Goal: Task Accomplishment & Management: Complete application form

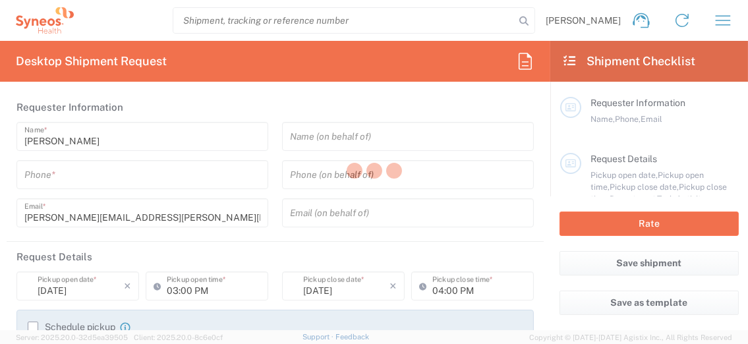
type input "8493"
type input "[GEOGRAPHIC_DATA]"
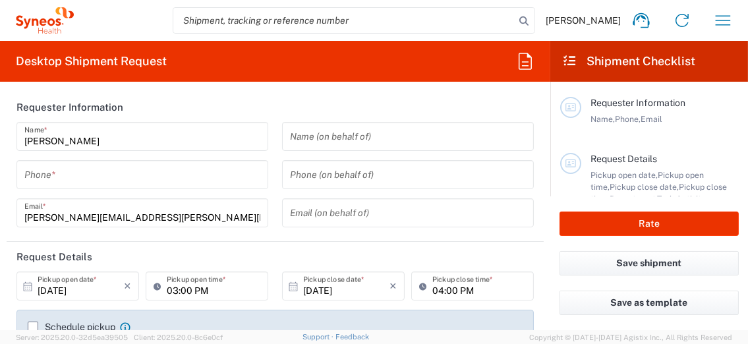
type input "Syneos Health Ukraine, LLC"
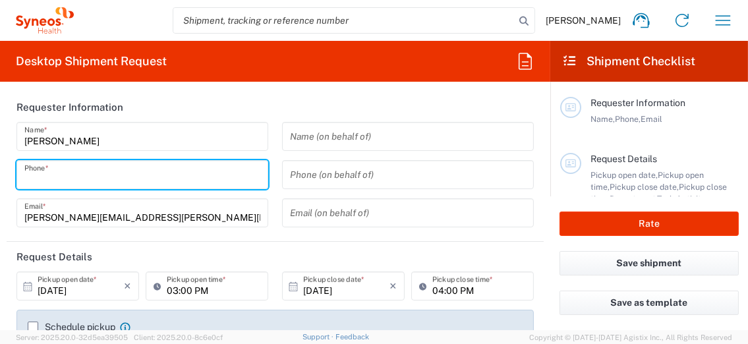
click at [53, 168] on input "tel" at bounding box center [142, 174] width 236 height 23
type input "0504060375"
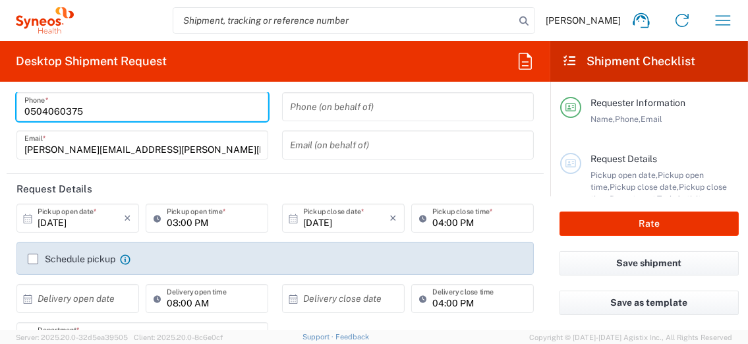
scroll to position [86, 0]
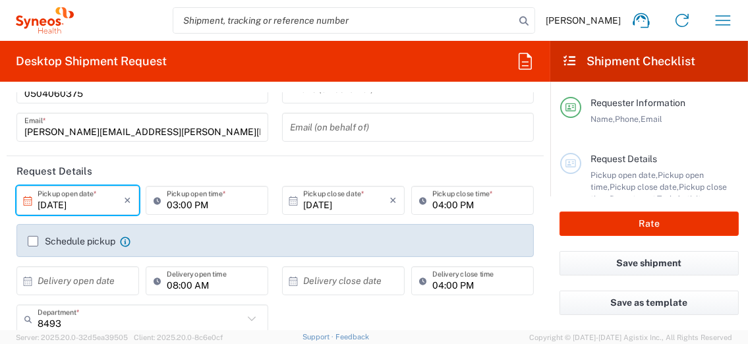
click at [97, 202] on input "[DATE]" at bounding box center [81, 200] width 86 height 23
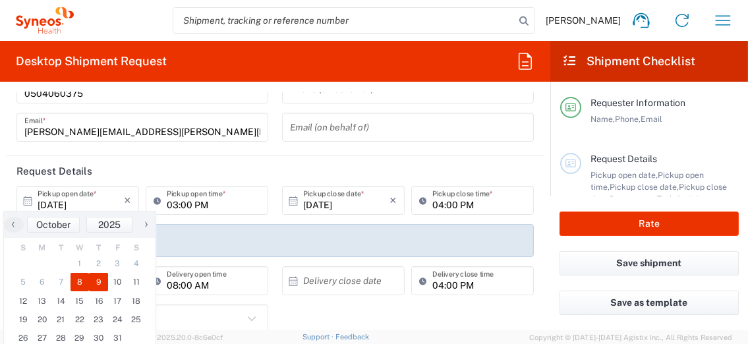
click at [102, 280] on span "9" at bounding box center [98, 282] width 19 height 18
type input "[DATE]"
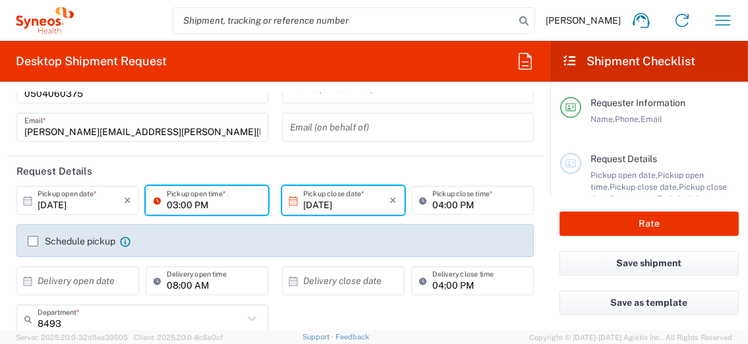
click at [229, 205] on input "03:00 PM" at bounding box center [214, 200] width 94 height 23
type input "01:00 PM"
click at [32, 240] on label "Schedule pickup" at bounding box center [72, 241] width 88 height 11
click at [33, 241] on input "Schedule pickup" at bounding box center [33, 241] width 0 height 0
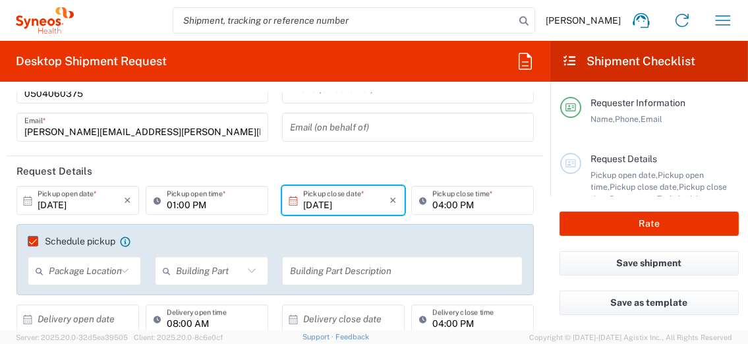
click at [92, 265] on input "text" at bounding box center [82, 270] width 67 height 23
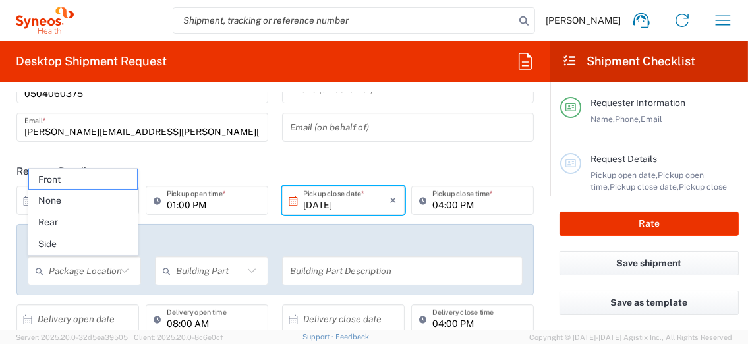
click at [330, 173] on header "Request Details" at bounding box center [275, 171] width 537 height 30
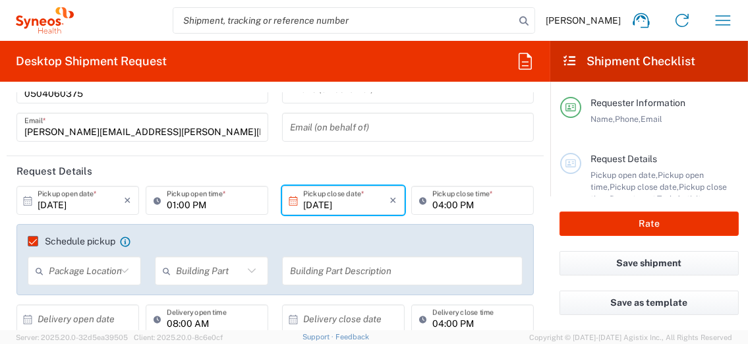
click at [319, 200] on input "[DATE]" at bounding box center [346, 200] width 86 height 23
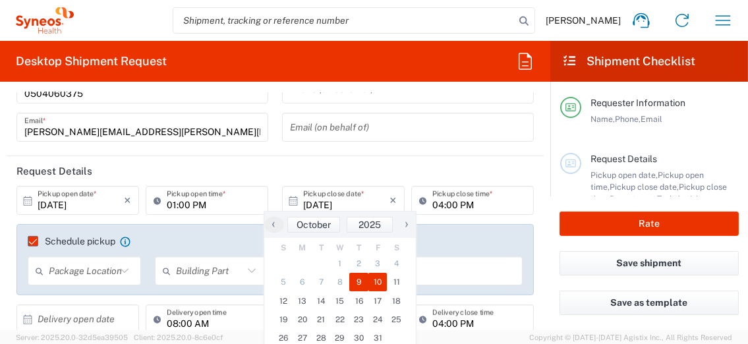
click at [374, 279] on span "10" at bounding box center [377, 282] width 19 height 18
type input "[DATE]"
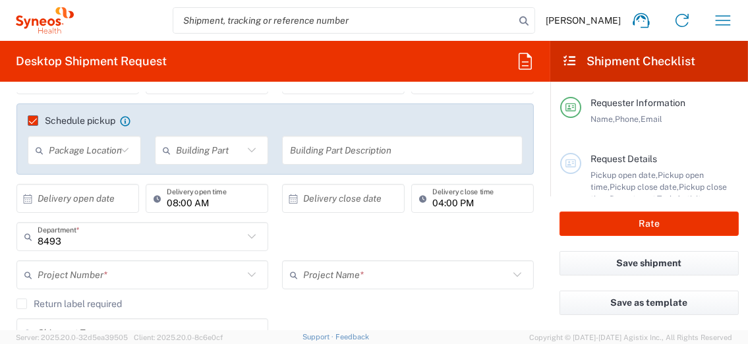
scroll to position [217, 0]
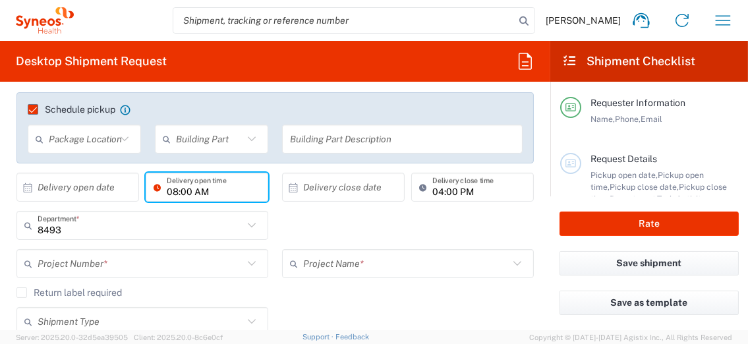
click at [211, 188] on input "08:00 AM" at bounding box center [214, 187] width 94 height 23
type input "09:00 AM"
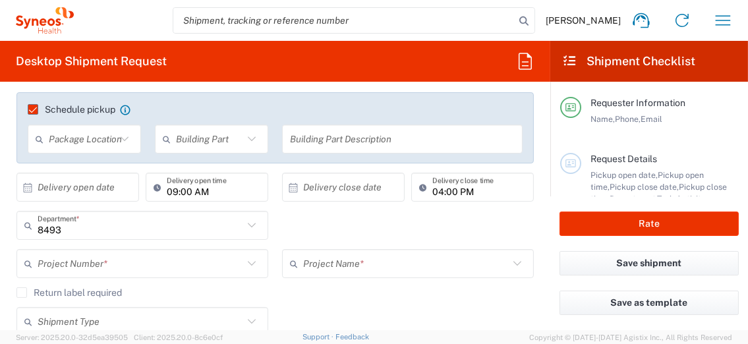
click at [296, 228] on div "8493 Department * 8493 3000 3100 3109 3110 3111 3112 3125 3130 3135 3136 3150 3…" at bounding box center [275, 230] width 531 height 38
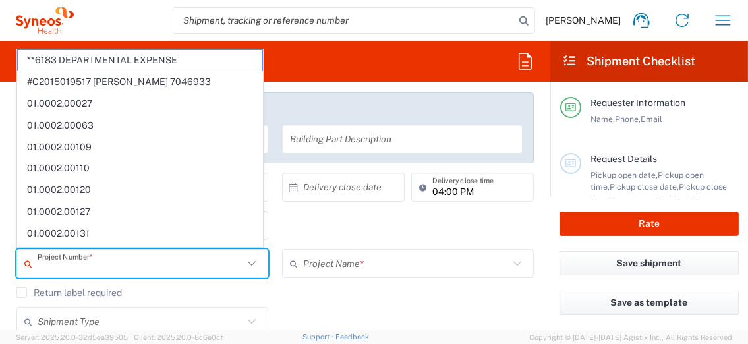
click at [99, 264] on input "text" at bounding box center [140, 263] width 205 height 23
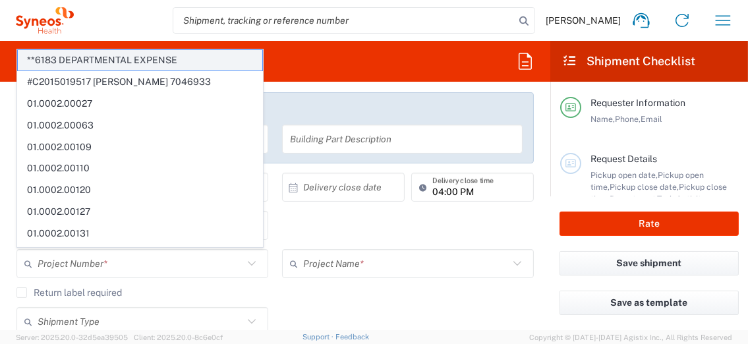
click at [165, 55] on span "**6183 DEPARTMENTAL EXPENSE" at bounding box center [140, 60] width 244 height 20
type input "**6183 DEPARTMENTAL EXPENSE"
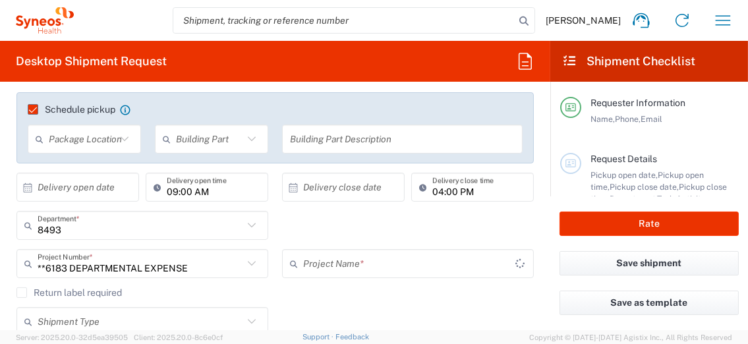
type input "6183"
click at [290, 300] on div "Return label required" at bounding box center [274, 297] width 517 height 20
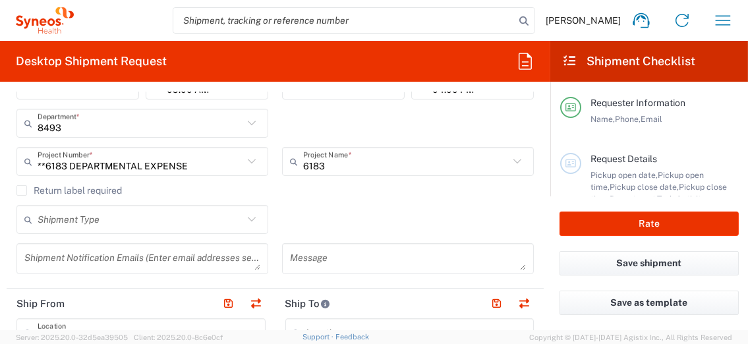
scroll to position [322, 0]
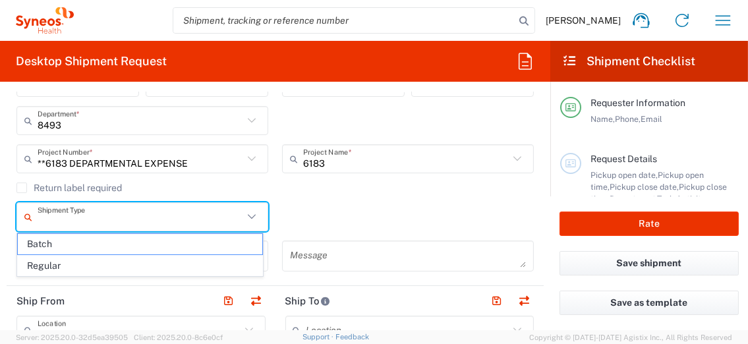
click at [221, 209] on input "text" at bounding box center [140, 216] width 205 height 23
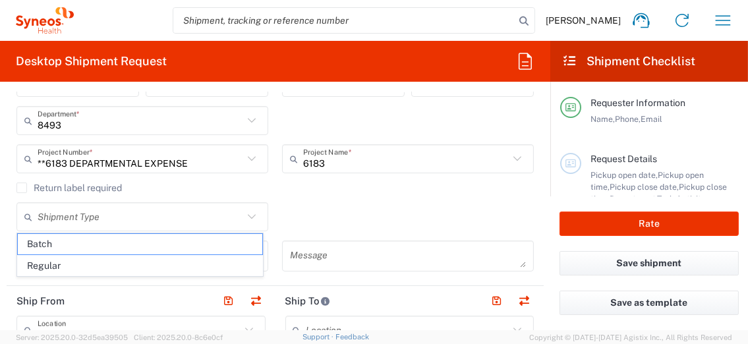
click at [312, 211] on div "Shipment Type Batch Regular" at bounding box center [275, 221] width 531 height 38
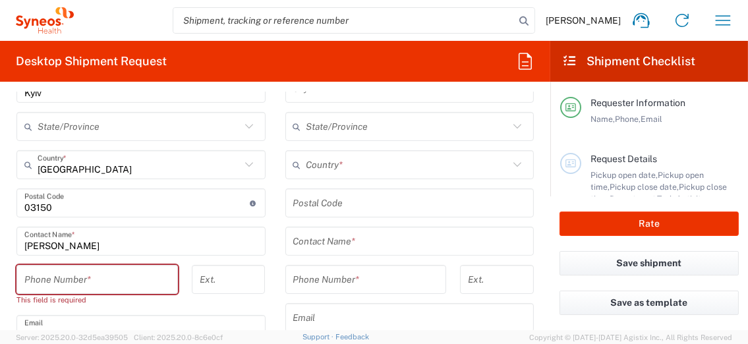
scroll to position [742, 0]
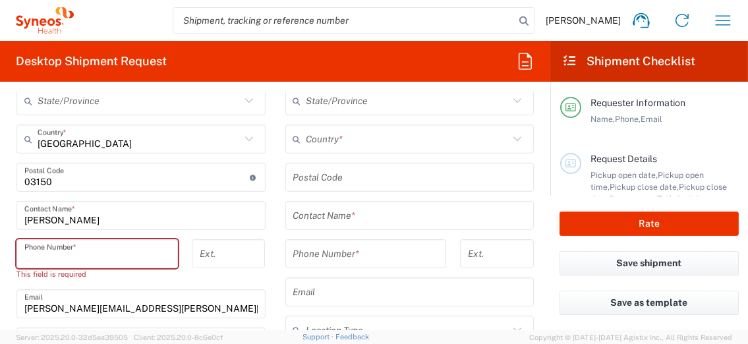
click at [40, 247] on input "tel" at bounding box center [97, 253] width 146 height 23
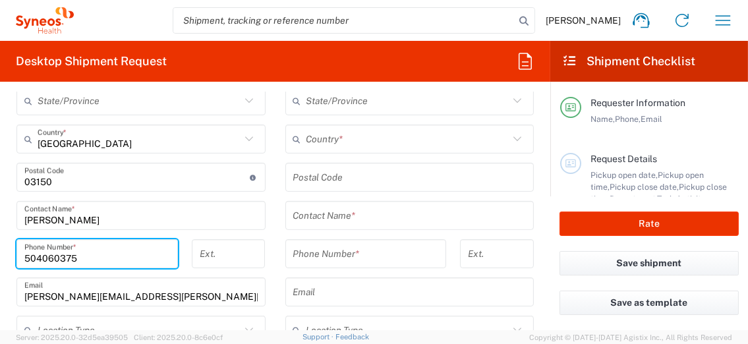
click at [24, 254] on input "504060375" at bounding box center [97, 253] width 146 height 23
type input "0504060375"
click at [275, 266] on main "Location [PERSON_NAME] LLC-[GEOGRAPHIC_DATA] [GEOGRAPHIC_DATA] [GEOGRAPHIC_DATA…" at bounding box center [409, 171] width 269 height 553
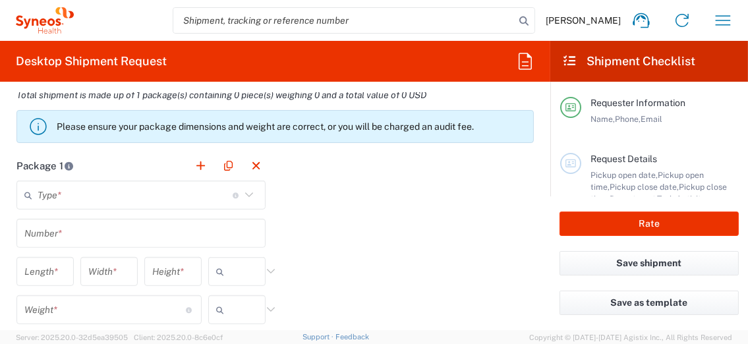
scroll to position [1123, 0]
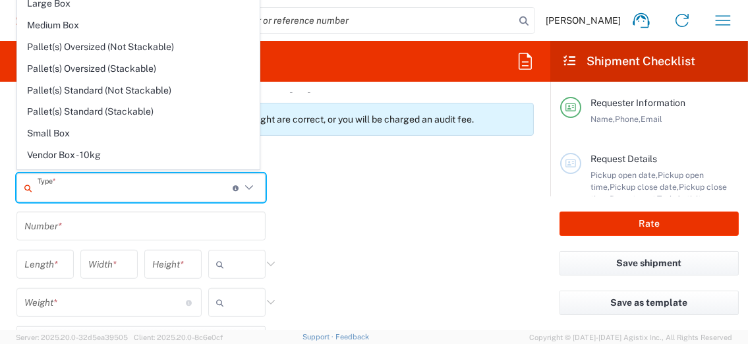
click at [82, 188] on input "text" at bounding box center [135, 188] width 195 height 23
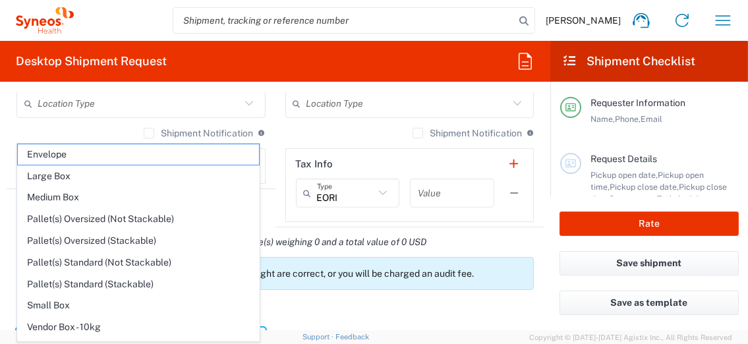
scroll to position [951, 0]
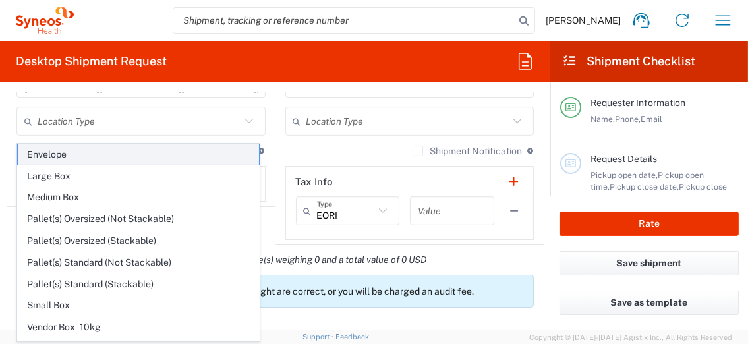
click at [64, 151] on span "Envelope" at bounding box center [138, 154] width 241 height 20
type input "Envelope"
type input "1"
type input "9.5"
type input "12.5"
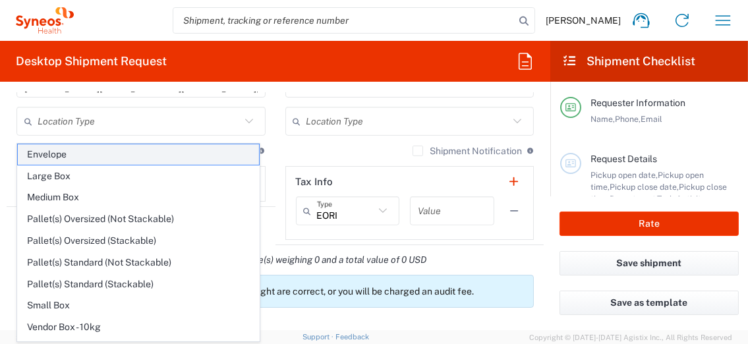
type input "0.25"
type input "in"
type input "0.45"
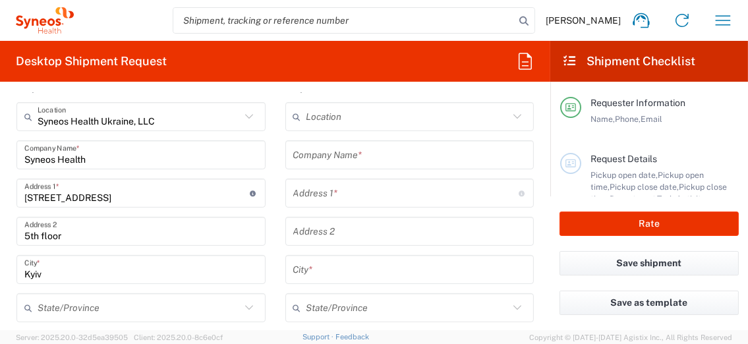
scroll to position [485, 0]
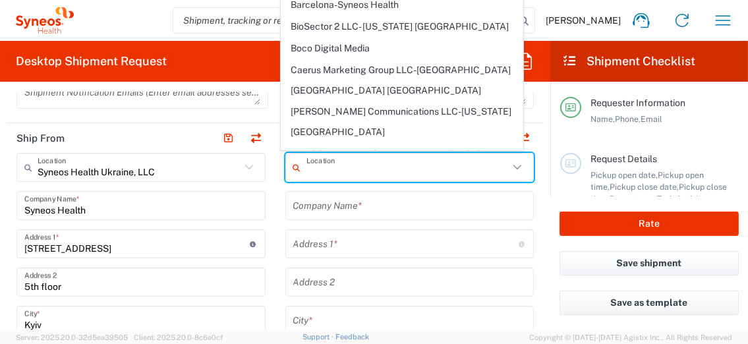
click at [306, 169] on input "text" at bounding box center [407, 167] width 203 height 23
type input "K"
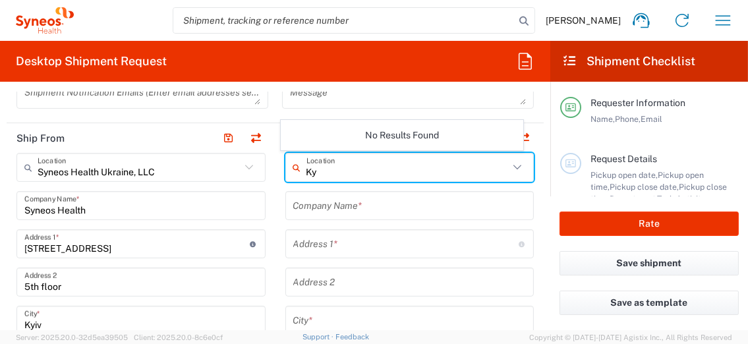
type input "K"
type input "[GEOGRAPHIC_DATA]"
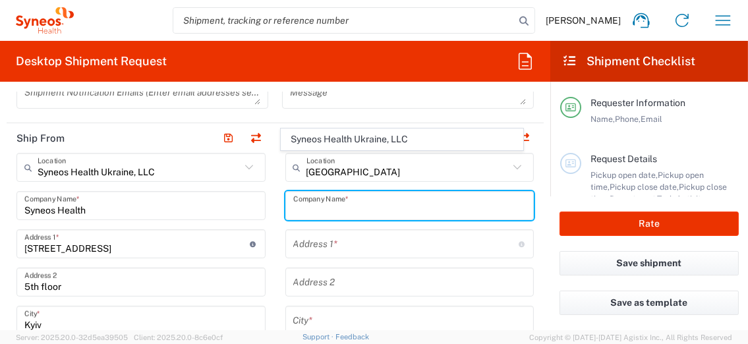
click at [342, 199] on input "text" at bounding box center [409, 205] width 233 height 23
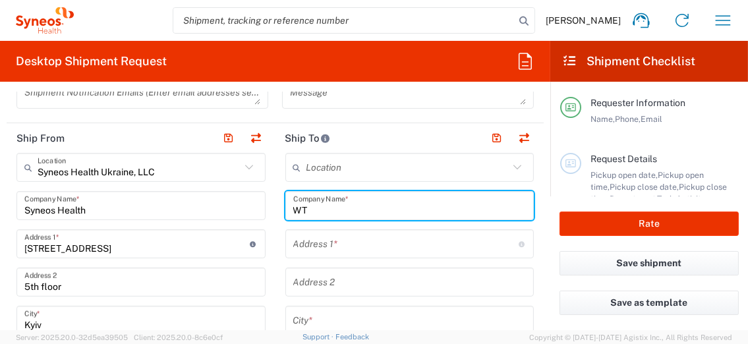
type input "W"
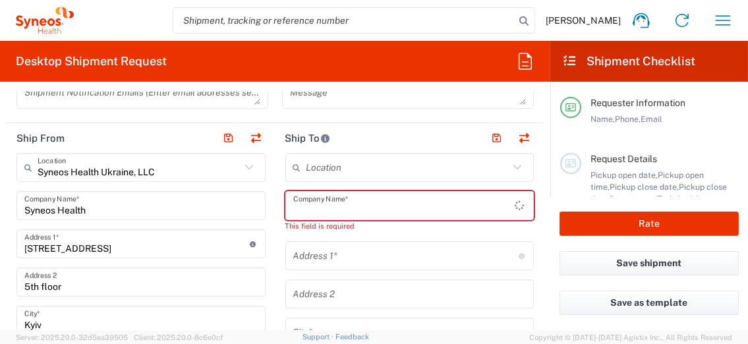
click at [321, 207] on input "text" at bounding box center [404, 205] width 222 height 23
paste input "[PERSON_NAME] Tower [PERSON_NAME] LLC"
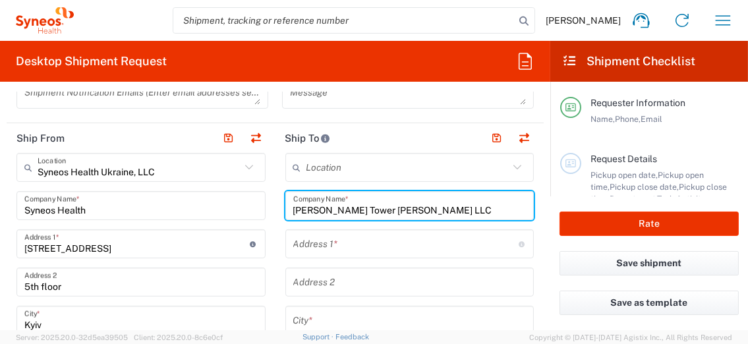
type input "[PERSON_NAME] Tower [PERSON_NAME] LLC"
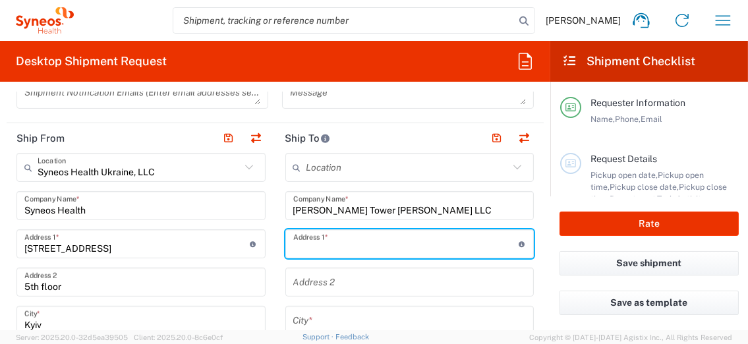
click at [344, 239] on input "text" at bounding box center [405, 243] width 225 height 23
paste input "[GEOGRAPHIC_DATA], Illinska 8"
type input "[GEOGRAPHIC_DATA], Illinska 8"
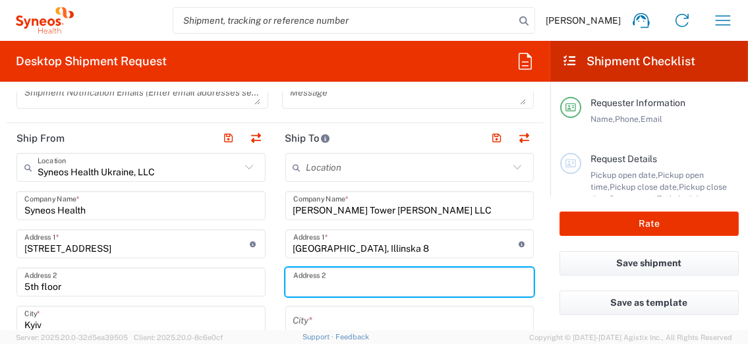
click at [321, 282] on input "text" at bounding box center [409, 282] width 233 height 23
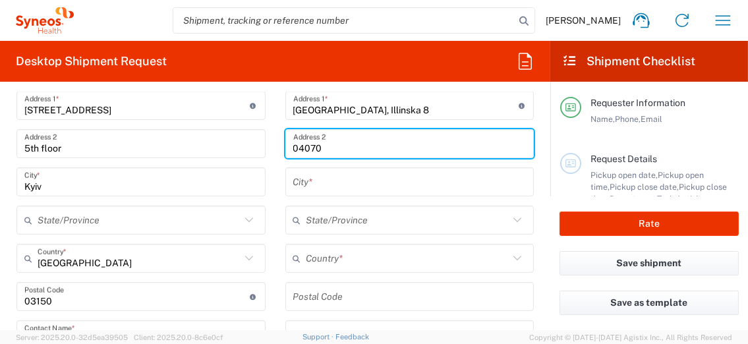
scroll to position [634, 0]
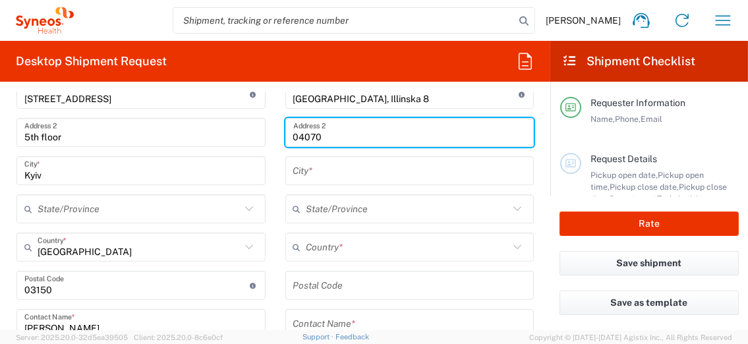
type input "04070"
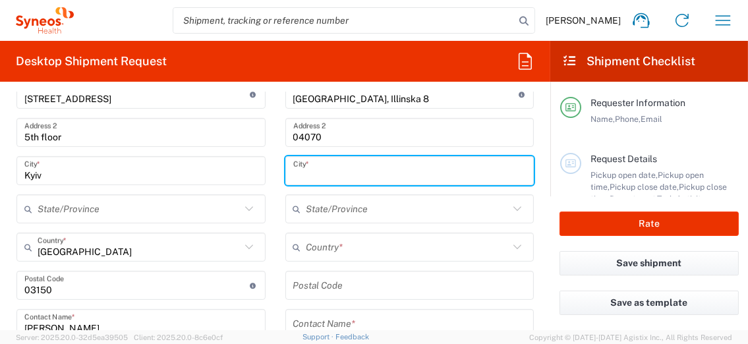
click at [330, 178] on input "text" at bounding box center [409, 170] width 233 height 23
type input "Kyiv"
drag, startPoint x: 334, startPoint y: 200, endPoint x: 327, endPoint y: 226, distance: 27.3
click at [334, 200] on input "text" at bounding box center [407, 209] width 203 height 23
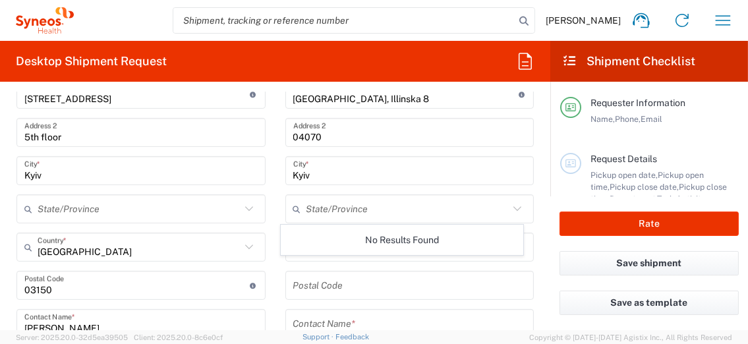
click at [313, 240] on div "No Results Found" at bounding box center [402, 240] width 242 height 30
click at [551, 269] on div "Save shipment" at bounding box center [649, 271] width 198 height 40
click at [533, 190] on main "Location [PERSON_NAME] LLC-[GEOGRAPHIC_DATA] [GEOGRAPHIC_DATA] [GEOGRAPHIC_DATA…" at bounding box center [409, 279] width 269 height 553
click at [439, 246] on input "text" at bounding box center [407, 247] width 203 height 23
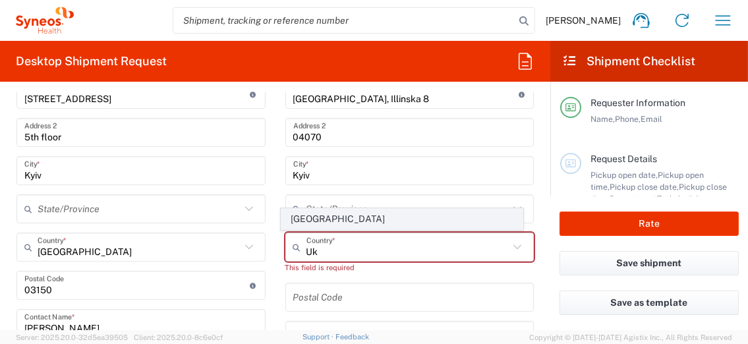
click at [308, 215] on span "[GEOGRAPHIC_DATA]" at bounding box center [401, 219] width 241 height 20
type input "[GEOGRAPHIC_DATA]"
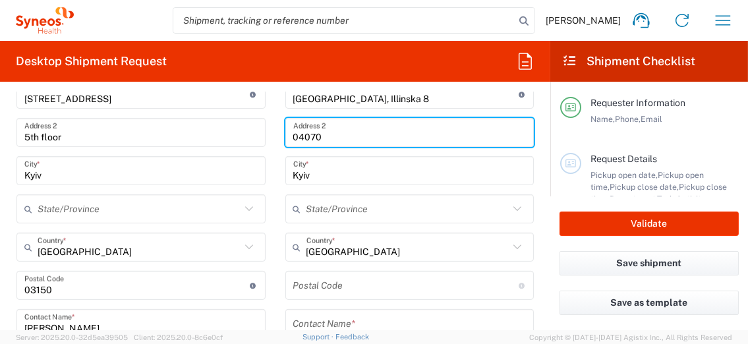
click at [362, 133] on input "04070" at bounding box center [409, 132] width 233 height 23
type input "0"
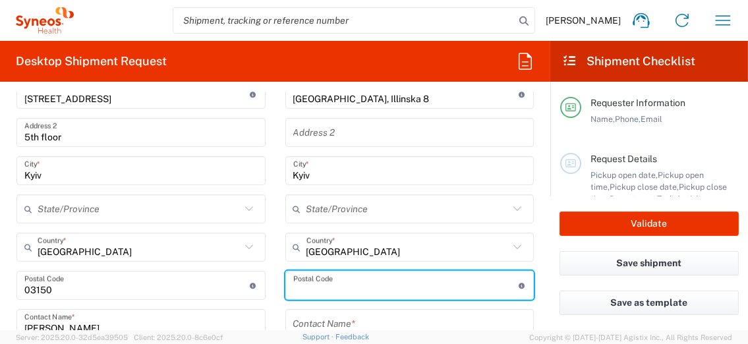
click at [306, 290] on input "undefined" at bounding box center [405, 285] width 225 height 23
type input "04070"
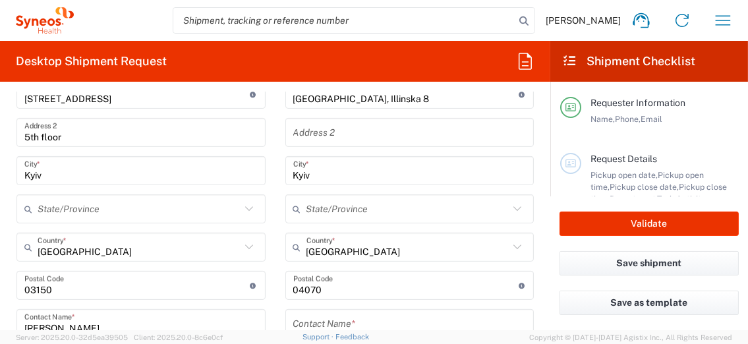
click at [532, 304] on main "Location [PERSON_NAME] LLC-[GEOGRAPHIC_DATA] [GEOGRAPHIC_DATA] [GEOGRAPHIC_DATA…" at bounding box center [409, 279] width 269 height 553
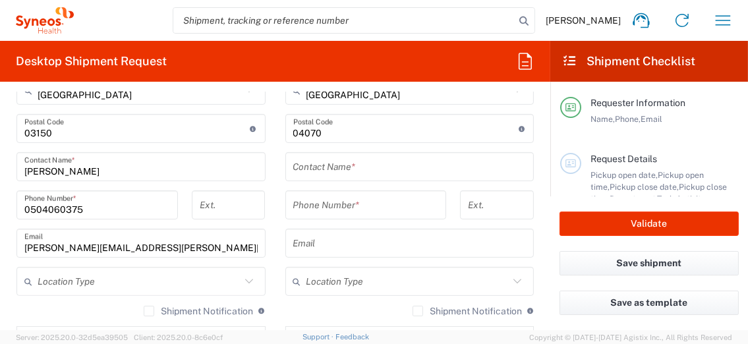
scroll to position [792, 0]
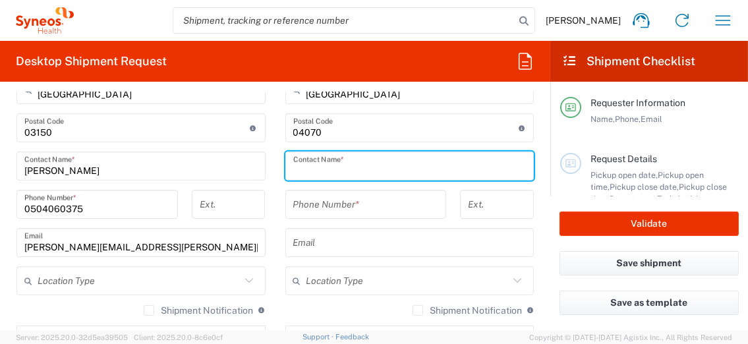
click at [300, 172] on input "text" at bounding box center [409, 166] width 233 height 23
paste input "Yakymovych Yuliia"
type input "Yakymovych Yuliia"
drag, startPoint x: 299, startPoint y: 197, endPoint x: 560, endPoint y: 343, distance: 299.0
click at [299, 197] on input "tel" at bounding box center [366, 204] width 146 height 23
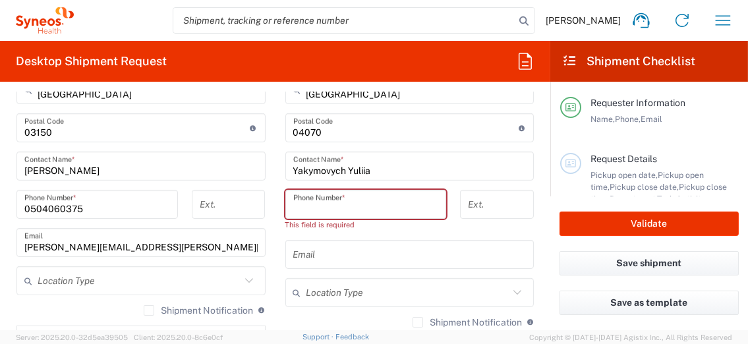
paste input "0674167865"
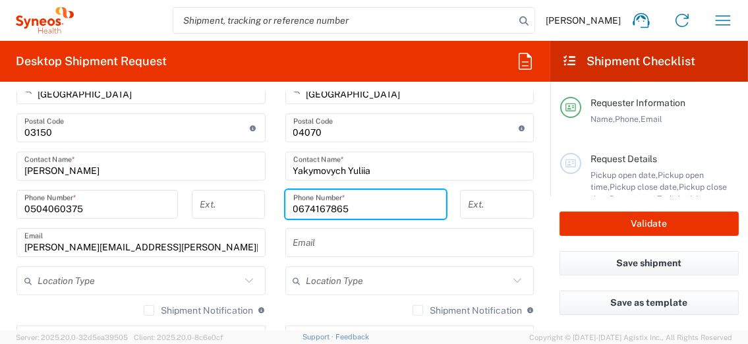
type input "0674167865"
click at [522, 177] on div "Yakymovych Yuliia Contact Name *" at bounding box center [409, 165] width 249 height 29
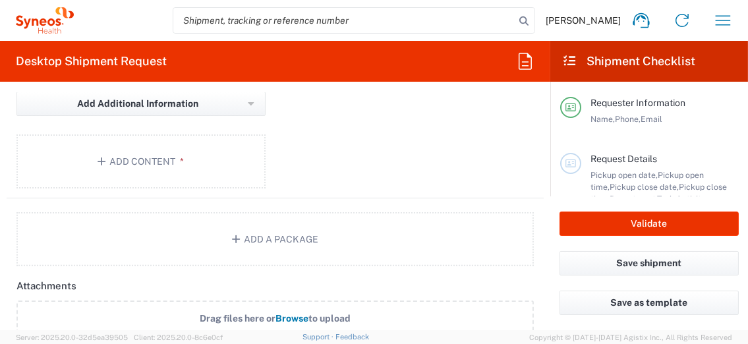
scroll to position [1372, 0]
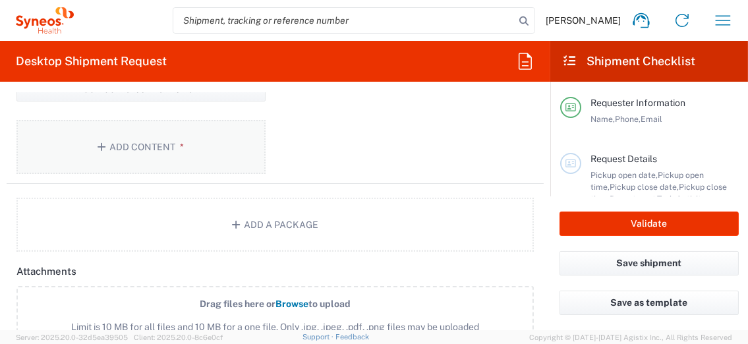
click at [146, 154] on button "Add Content *" at bounding box center [140, 147] width 249 height 54
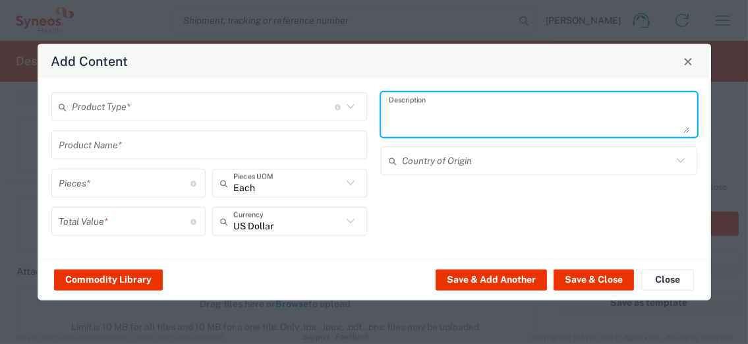
click at [461, 124] on textarea at bounding box center [539, 114] width 300 height 37
type textarea "Insurance addendums"
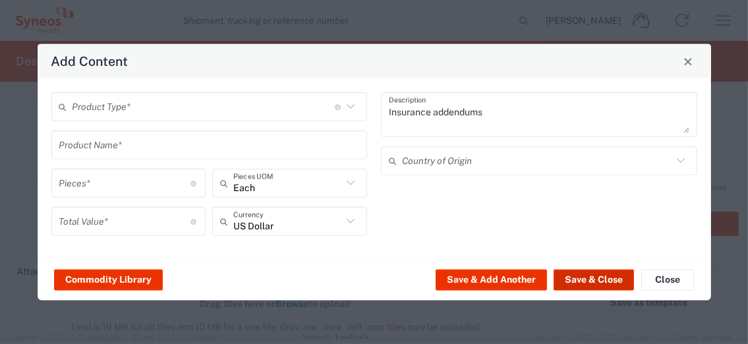
click at [590, 279] on button "Save & Close" at bounding box center [593, 279] width 80 height 21
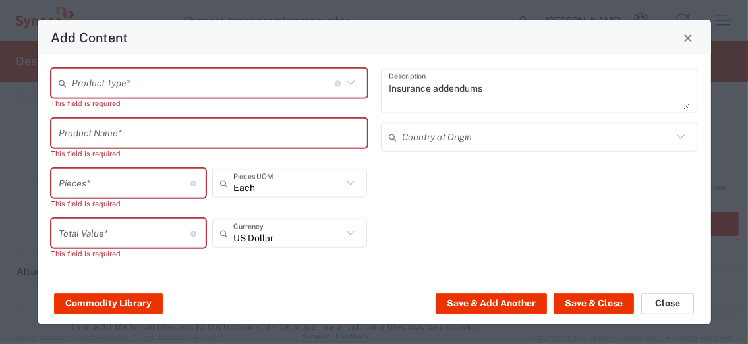
click at [670, 299] on button "Close" at bounding box center [667, 302] width 53 height 21
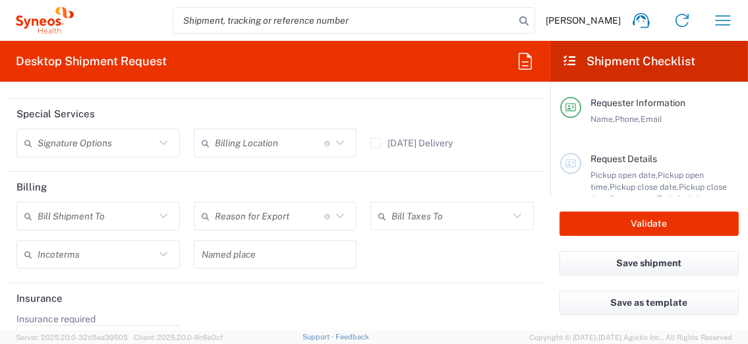
scroll to position [1672, 0]
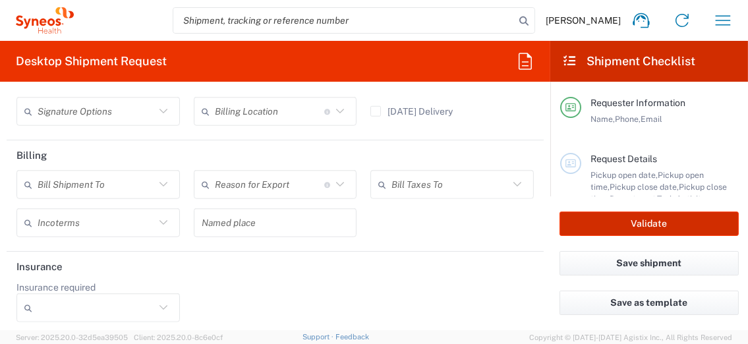
click at [628, 222] on button "Validate" at bounding box center [648, 223] width 179 height 24
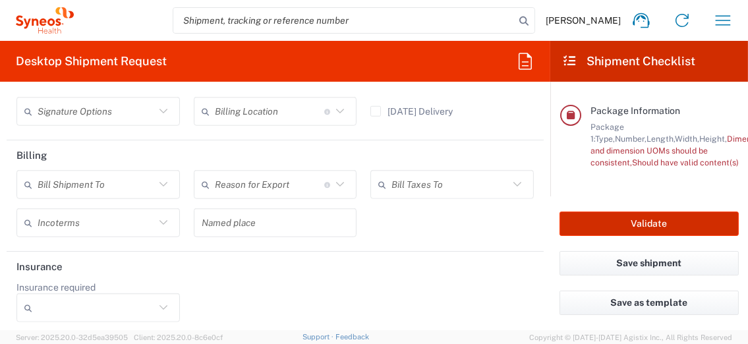
scroll to position [302, 0]
type input "**6183 DEPARTMENTAL EXPENSE"
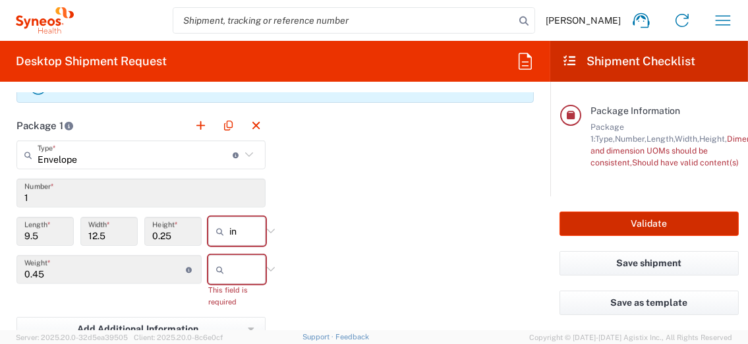
scroll to position [1145, 0]
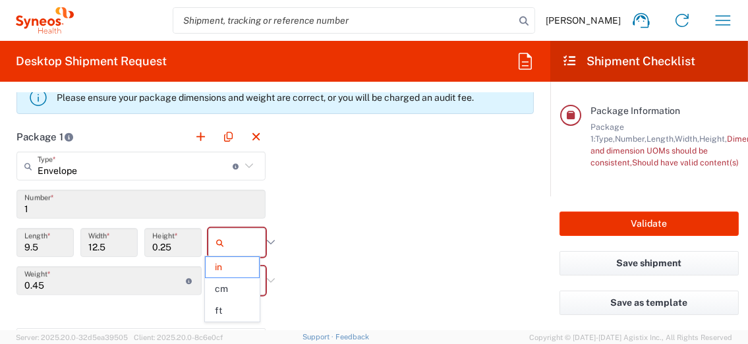
click at [232, 232] on input "text" at bounding box center [245, 242] width 33 height 21
click at [227, 287] on span "cm" at bounding box center [231, 289] width 53 height 20
type input "24.13"
type input "31.75"
type input "0.64"
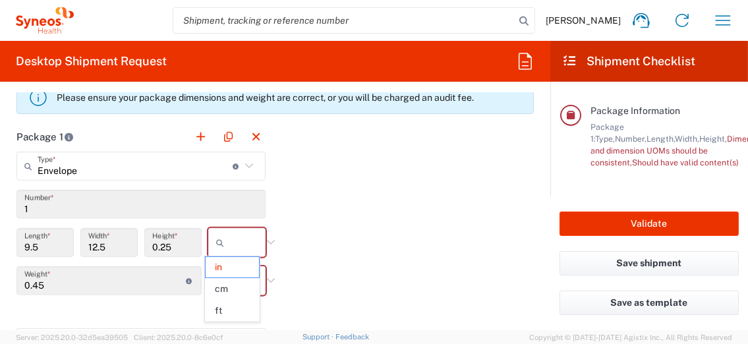
type input "cm"
click at [339, 258] on div "Package 1 Envelope Type * Material used to package goods Envelope Large Box Med…" at bounding box center [275, 278] width 537 height 313
click at [219, 271] on icon at bounding box center [222, 280] width 13 height 21
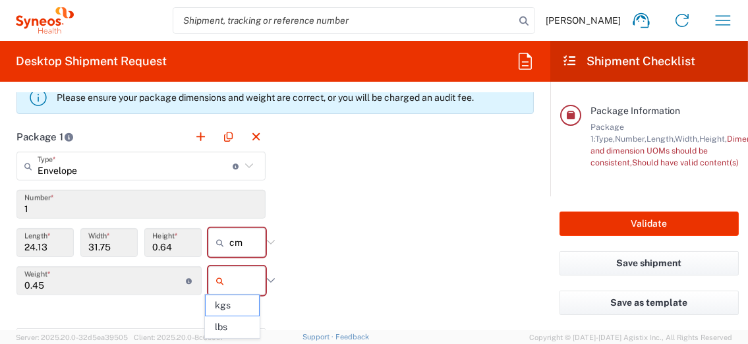
click at [231, 273] on input "text" at bounding box center [245, 280] width 33 height 21
click at [224, 305] on span "kgs" at bounding box center [231, 305] width 53 height 20
type input "kgs"
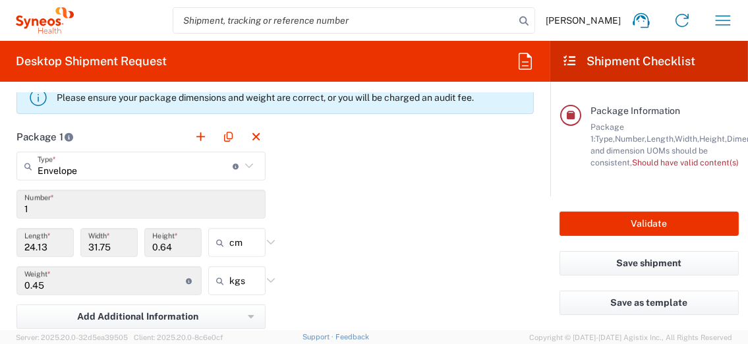
click at [379, 264] on div "Package 1 Envelope Type * Material used to package goods Envelope Large Box Med…" at bounding box center [275, 266] width 537 height 289
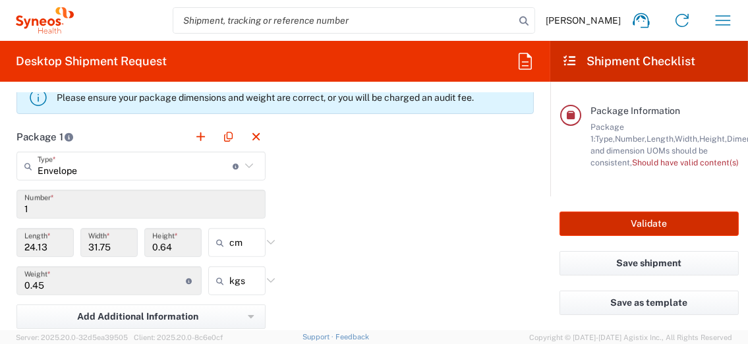
click at [634, 220] on button "Validate" at bounding box center [648, 223] width 179 height 24
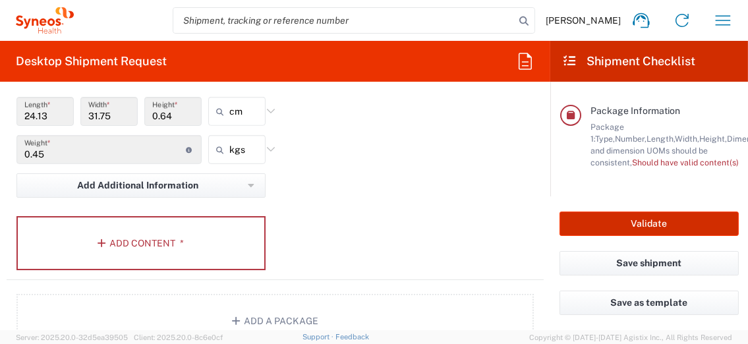
scroll to position [1262, 0]
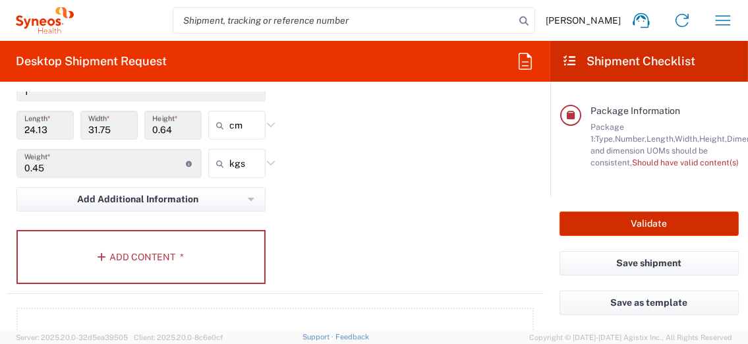
click at [628, 217] on button "Validate" at bounding box center [648, 223] width 179 height 24
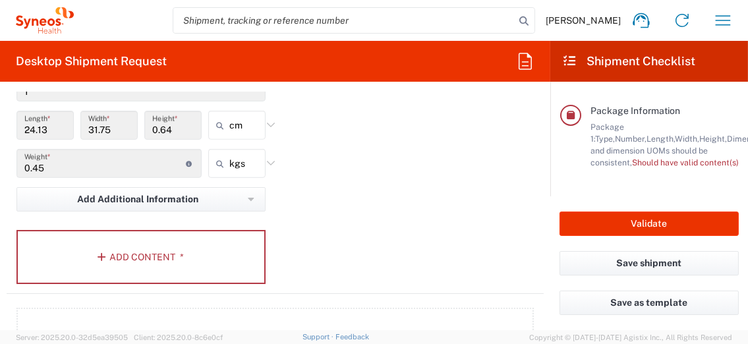
click at [372, 222] on div "Package 1 Envelope Type * Material used to package goods Envelope Large Box Med…" at bounding box center [275, 149] width 537 height 289
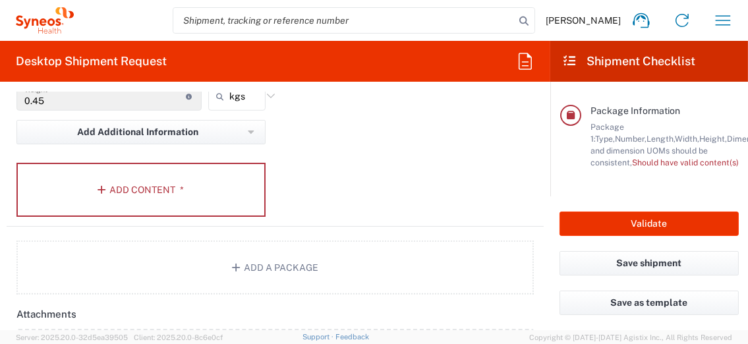
scroll to position [1340, 0]
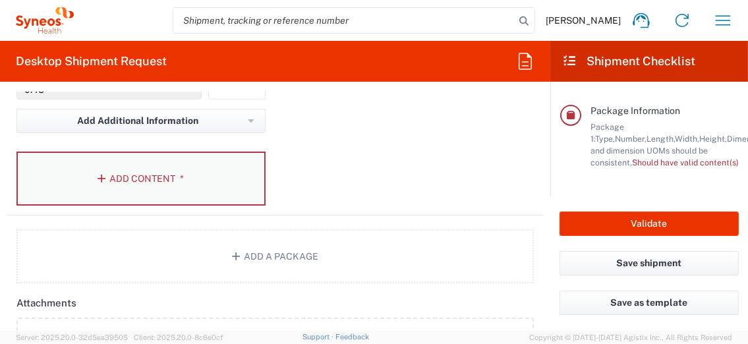
click at [125, 165] on button "Add Content *" at bounding box center [140, 178] width 249 height 54
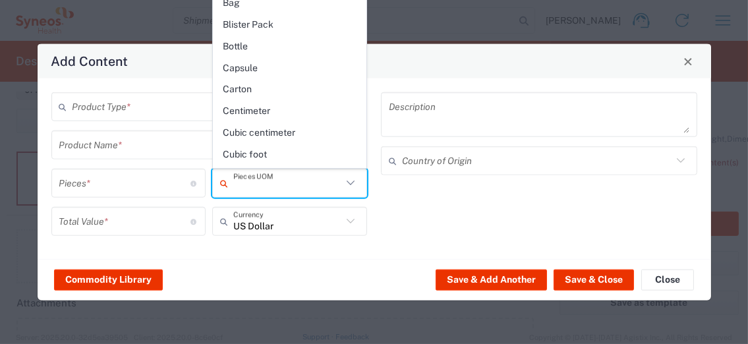
click at [276, 178] on input "text" at bounding box center [287, 182] width 109 height 23
click at [187, 72] on div "Add Content" at bounding box center [374, 61] width 673 height 34
type input "Each"
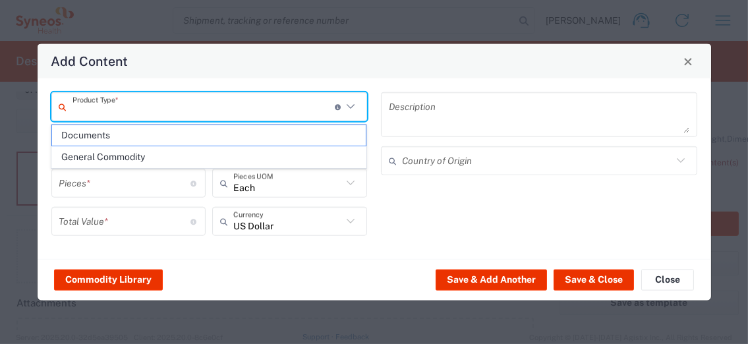
click at [128, 118] on input "text" at bounding box center [203, 106] width 262 height 23
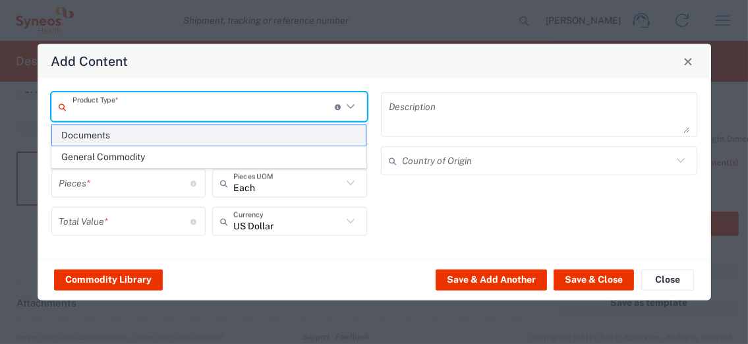
click at [104, 135] on span "Documents" at bounding box center [209, 135] width 314 height 20
type input "Documents"
type input "1"
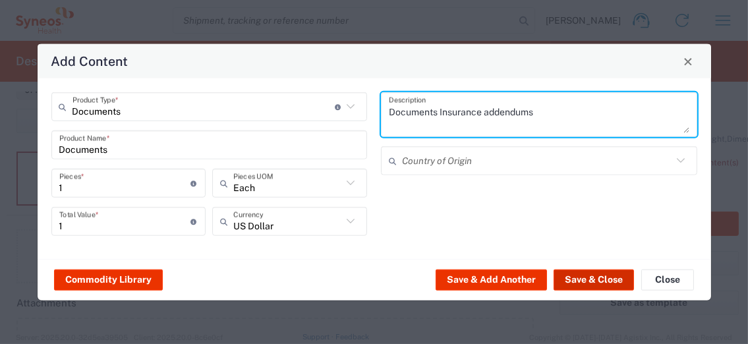
type textarea "Documents Insurance addendums"
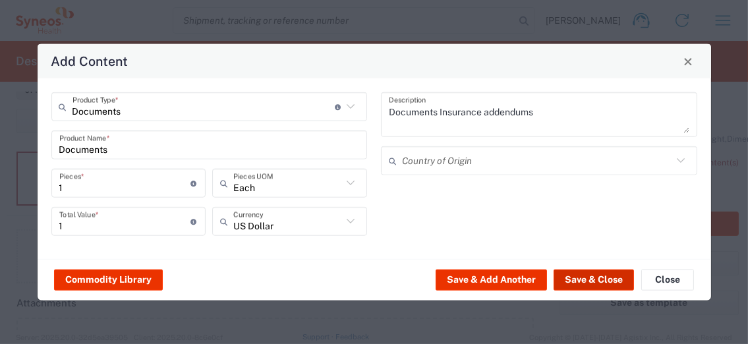
click at [614, 280] on button "Save & Close" at bounding box center [593, 279] width 80 height 21
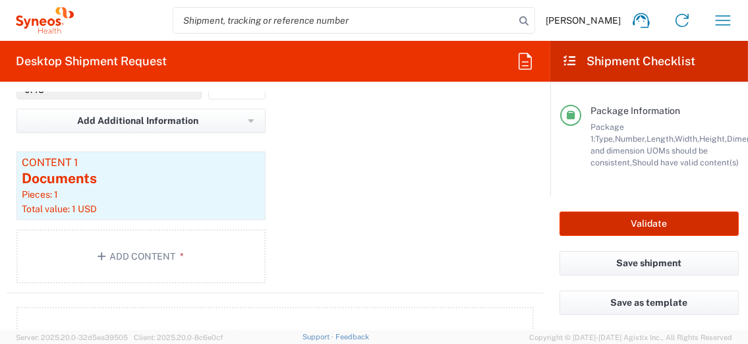
click at [619, 223] on button "Validate" at bounding box center [648, 223] width 179 height 24
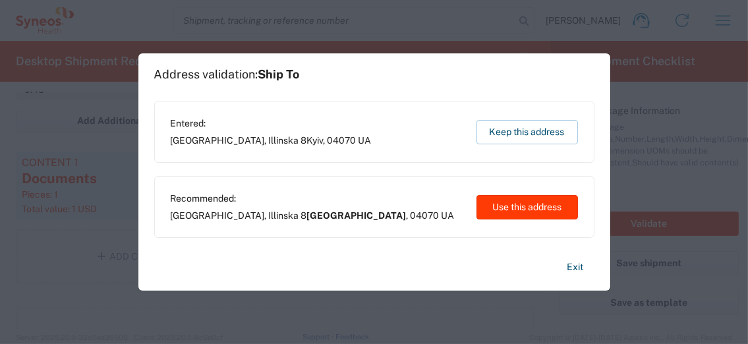
click at [523, 209] on button "Use this address" at bounding box center [526, 207] width 101 height 24
type input "[GEOGRAPHIC_DATA]"
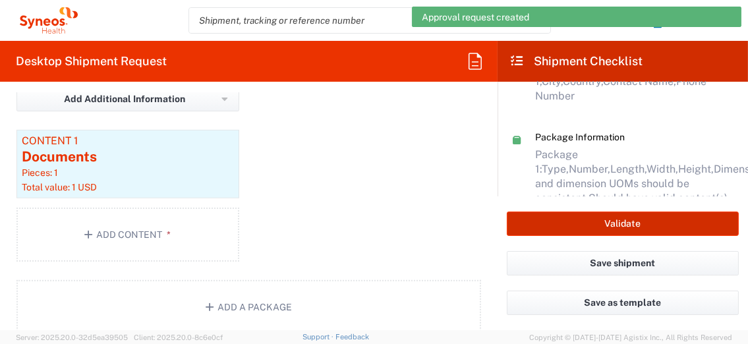
click at [623, 229] on button "Validate" at bounding box center [622, 223] width 232 height 24
